Goal: Find specific page/section: Find specific page/section

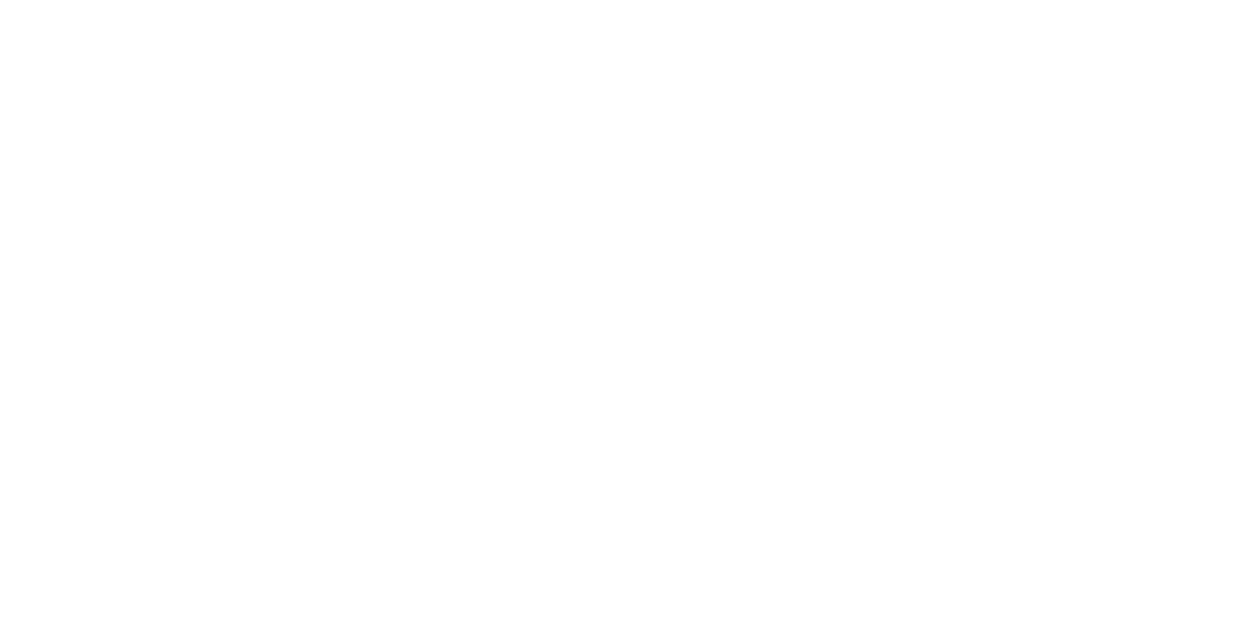
select select "en"
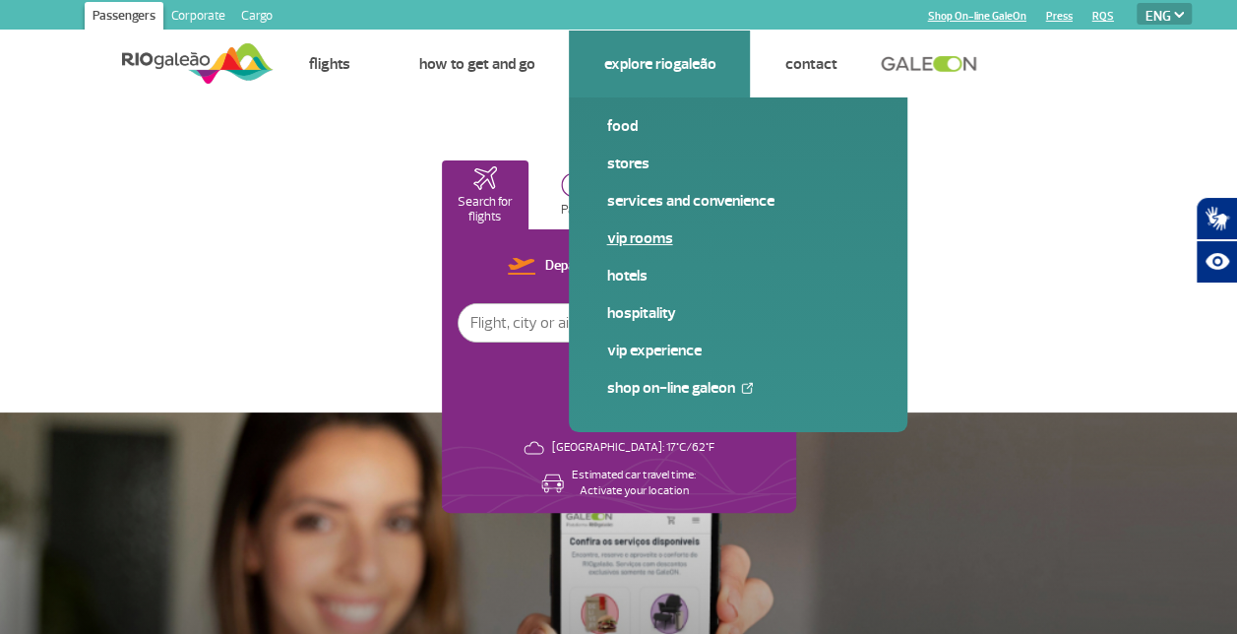
click at [642, 243] on link "VIP Rooms" at bounding box center [738, 238] width 264 height 22
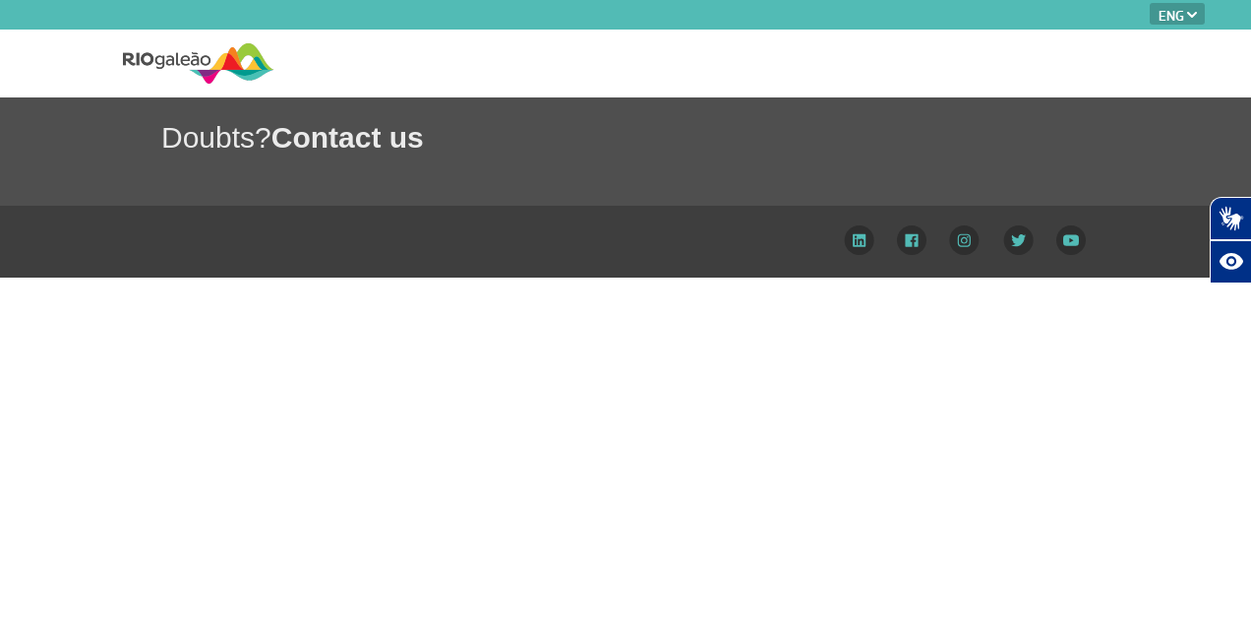
select select "en"
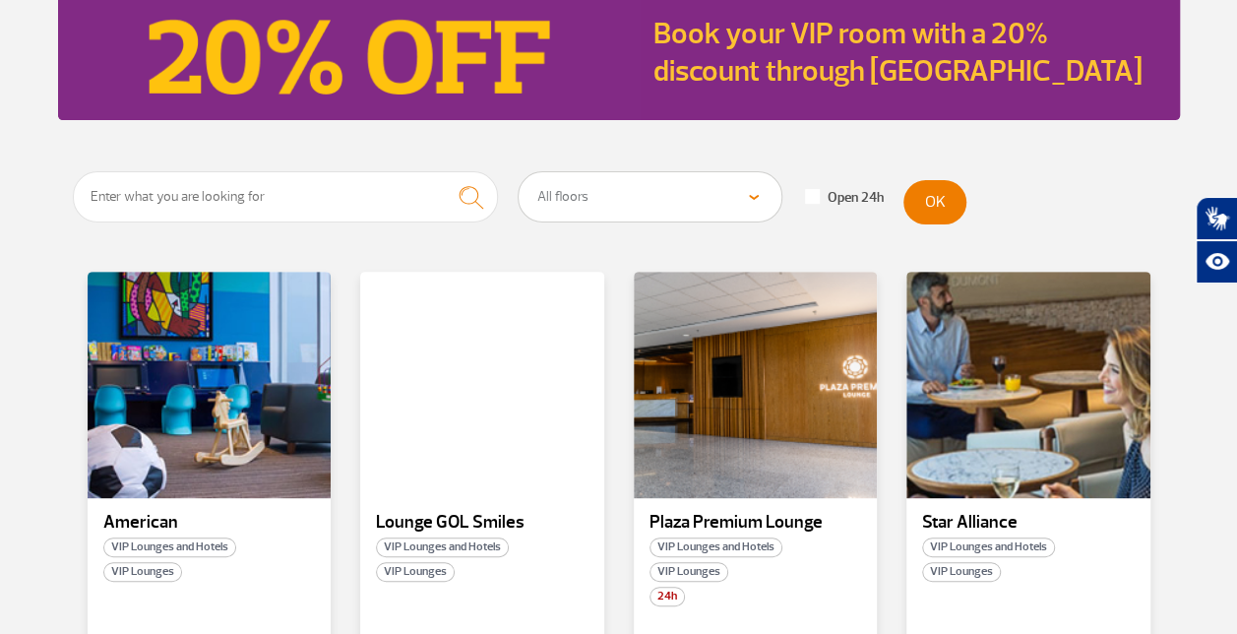
scroll to position [492, 0]
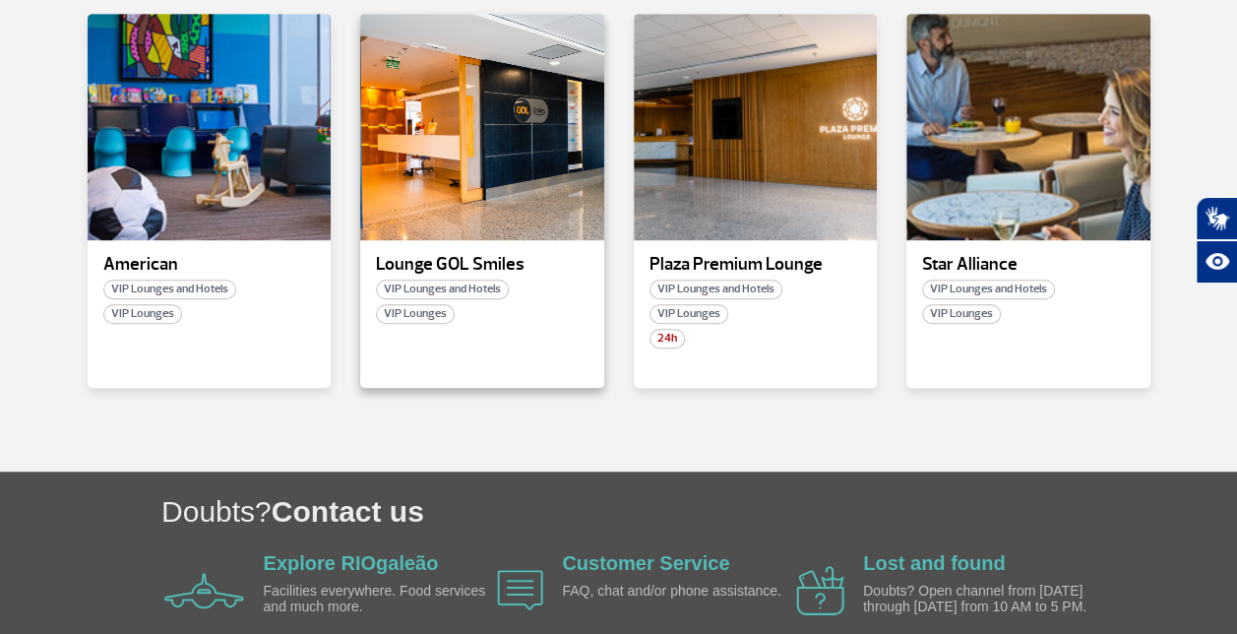
click at [431, 267] on p "Lounge GOL Smiles" at bounding box center [482, 265] width 213 height 20
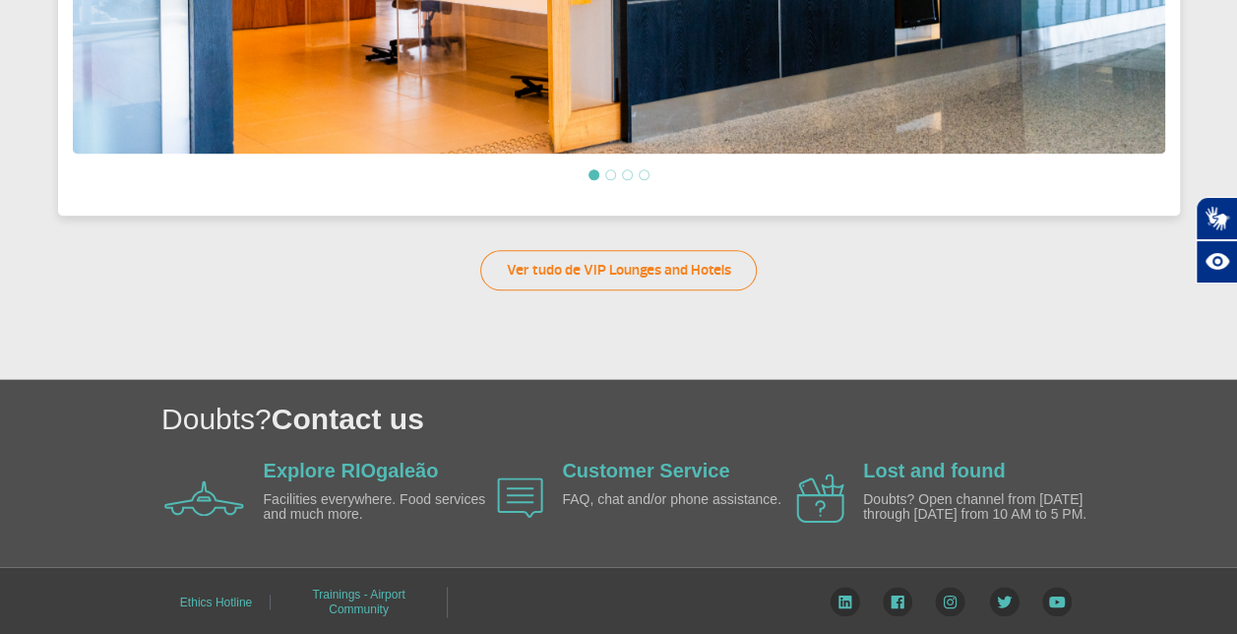
scroll to position [1026, 0]
